Goal: Browse casually

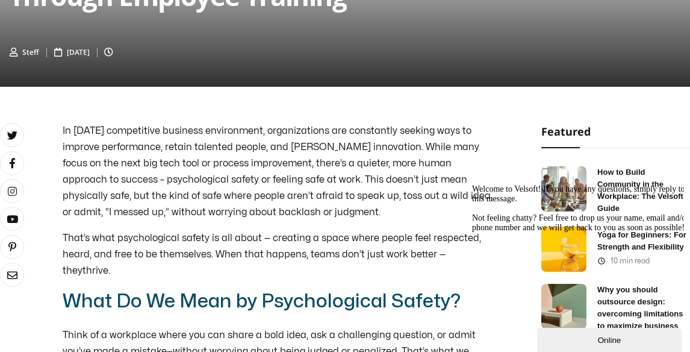
scroll to position [305, 0]
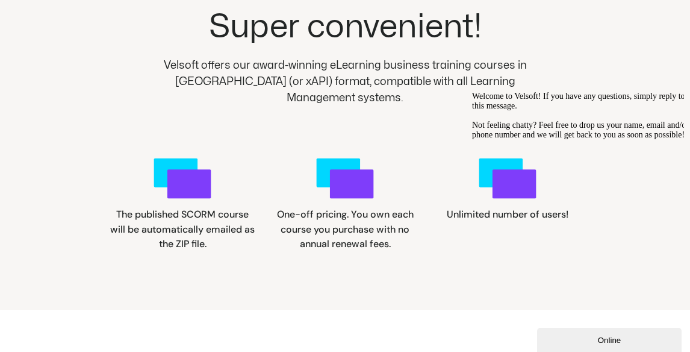
scroll to position [1527, 0]
